Goal: Task Accomplishment & Management: Use online tool/utility

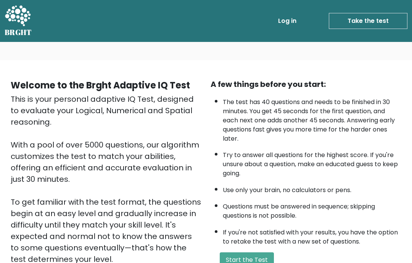
click at [378, 23] on link "Take the test" at bounding box center [368, 21] width 79 height 16
click at [383, 17] on link "Take the test" at bounding box center [368, 21] width 79 height 16
click at [381, 14] on link "Take the test" at bounding box center [368, 21] width 79 height 16
click at [376, 23] on link "Take the test" at bounding box center [368, 21] width 79 height 16
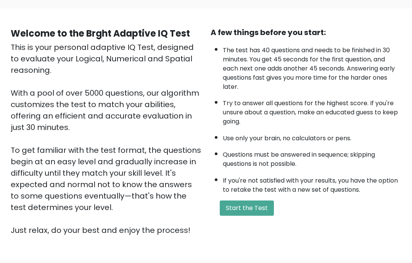
scroll to position [60, 0]
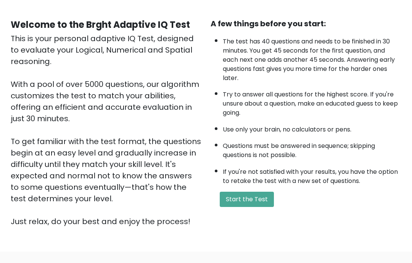
click at [262, 207] on button "Start the Test" at bounding box center [247, 199] width 54 height 15
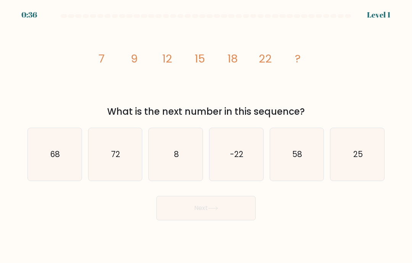
click at [366, 158] on icon "25" at bounding box center [357, 154] width 53 height 53
click at [206, 135] on input "f. 25" at bounding box center [206, 134] width 0 height 4
radio input "true"
click at [227, 217] on button "Next" at bounding box center [205, 208] width 99 height 24
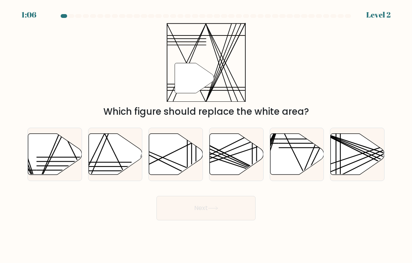
click at [124, 162] on line at bounding box center [105, 162] width 53 height 0
click at [206, 135] on input "b." at bounding box center [206, 134] width 0 height 4
radio input "true"
click at [210, 211] on icon at bounding box center [213, 208] width 10 height 4
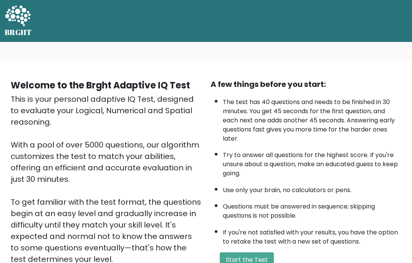
scroll to position [3, 0]
